Goal: Information Seeking & Learning: Learn about a topic

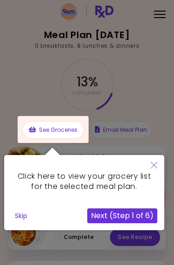
click at [156, 166] on icon "Close" at bounding box center [154, 165] width 6 height 6
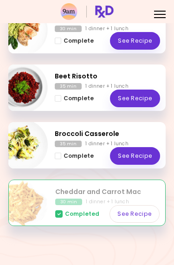
scroll to position [368, 0]
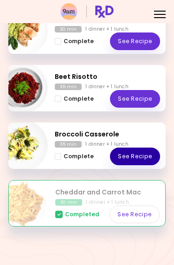
click at [145, 159] on link "See Recipe" at bounding box center [135, 157] width 50 height 18
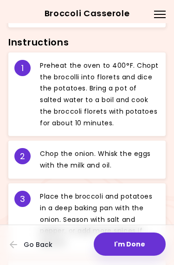
scroll to position [445, 0]
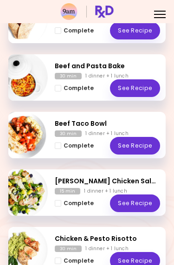
scroll to position [150, 0]
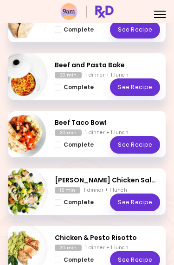
click at [146, 147] on link "See Recipe" at bounding box center [135, 145] width 50 height 18
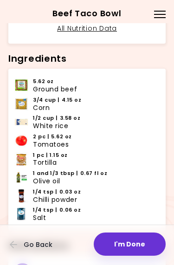
scroll to position [255, 0]
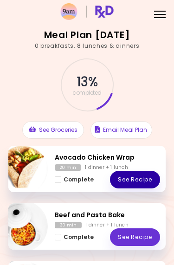
click at [144, 181] on link "See Recipe" at bounding box center [135, 180] width 50 height 18
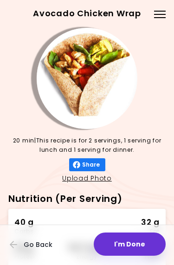
scroll to position [-1, 0]
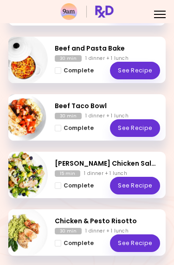
scroll to position [166, 0]
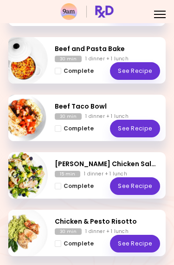
click at [60, 73] on span "Complete - Beef and Pasta Bake" at bounding box center [58, 71] width 6 height 6
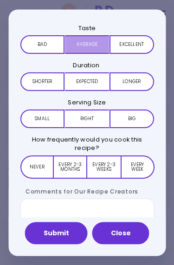
click at [85, 51] on button "Average" at bounding box center [87, 44] width 44 height 19
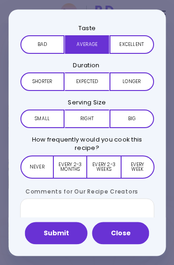
click at [88, 84] on button "Expected" at bounding box center [87, 81] width 44 height 19
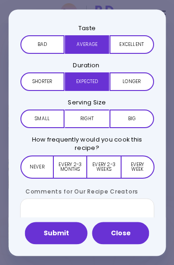
click at [83, 117] on button "Right" at bounding box center [87, 119] width 44 height 19
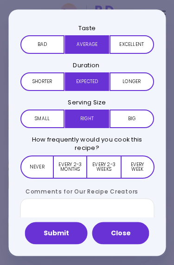
click at [69, 161] on button "Every 2-3 months" at bounding box center [70, 166] width 33 height 23
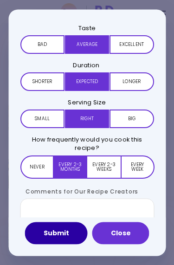
click at [52, 226] on button "Submit" at bounding box center [56, 233] width 63 height 22
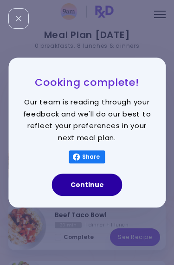
click at [93, 190] on button "Continue" at bounding box center [87, 185] width 71 height 22
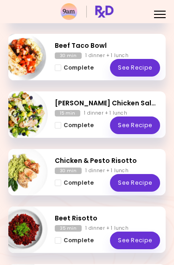
scroll to position [170, 0]
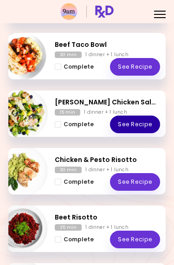
click at [143, 124] on link "See Recipe" at bounding box center [135, 125] width 50 height 18
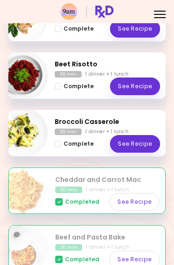
scroll to position [324, 0]
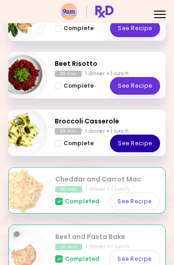
click at [140, 142] on link "See Recipe" at bounding box center [135, 144] width 50 height 18
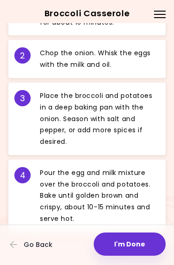
scroll to position [548, 0]
